Goal: Navigation & Orientation: Go to known website

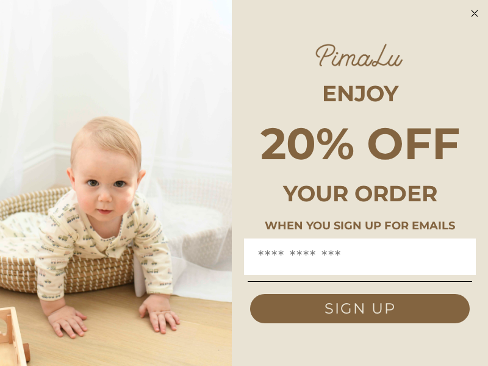
scroll to position [1781, 0]
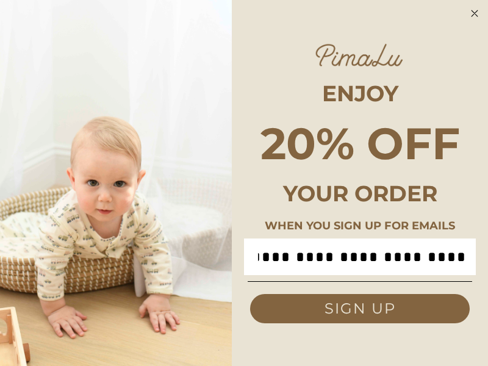
scroll to position [0, 2747]
type input "**********"
click at [78, 278] on img "FULLSCREEN Form" at bounding box center [116, 183] width 232 height 366
